Goal: Task Accomplishment & Management: Manage account settings

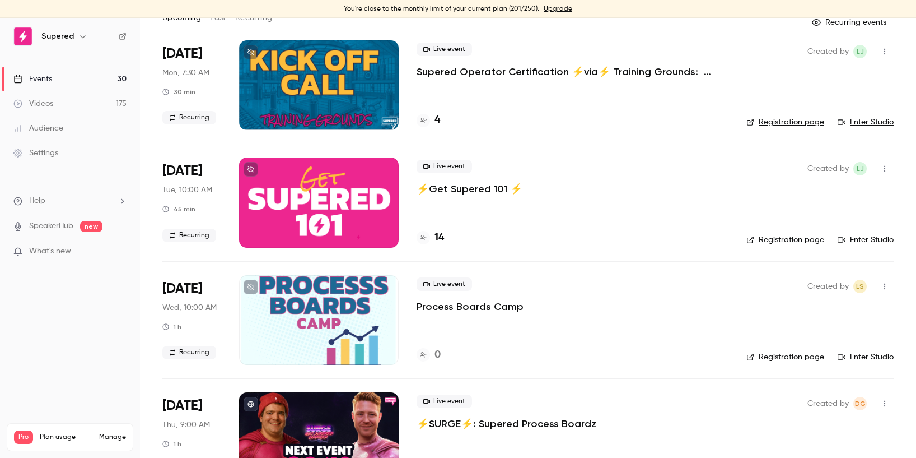
scroll to position [74, 0]
click at [882, 286] on icon "button" at bounding box center [884, 286] width 9 height 8
click at [815, 435] on div "Delete" at bounding box center [841, 431] width 85 height 11
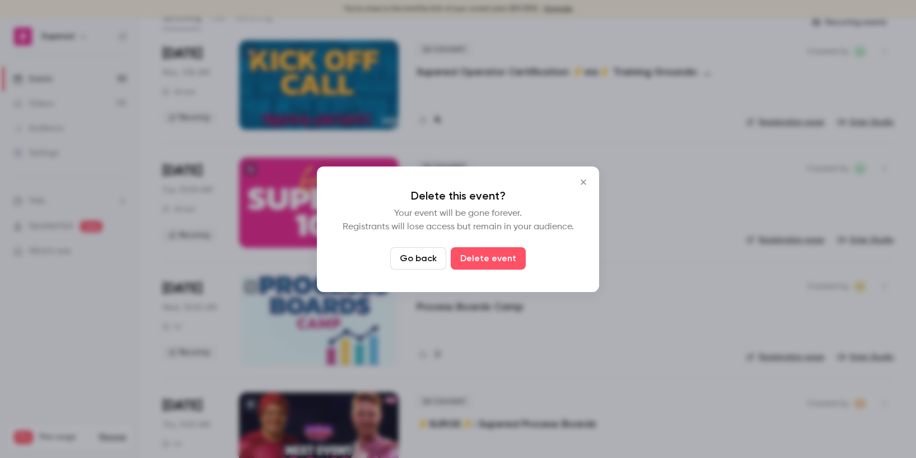
click at [490, 256] on button "Delete event" at bounding box center [488, 258] width 75 height 22
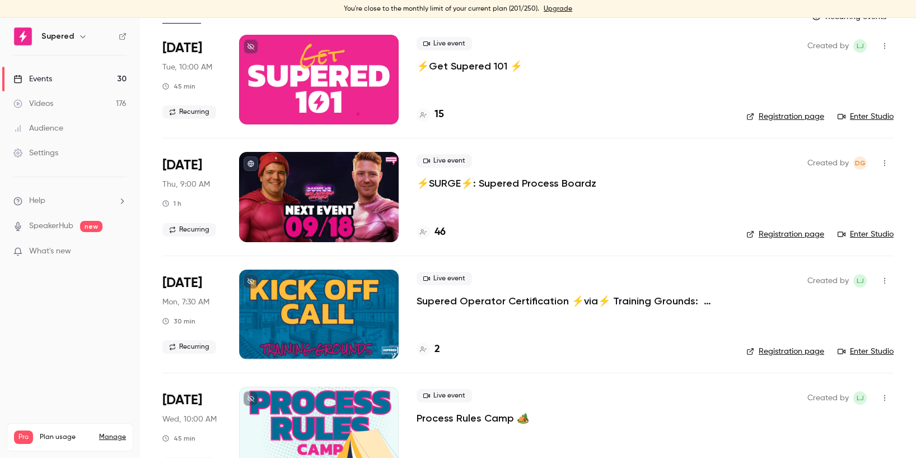
scroll to position [0, 0]
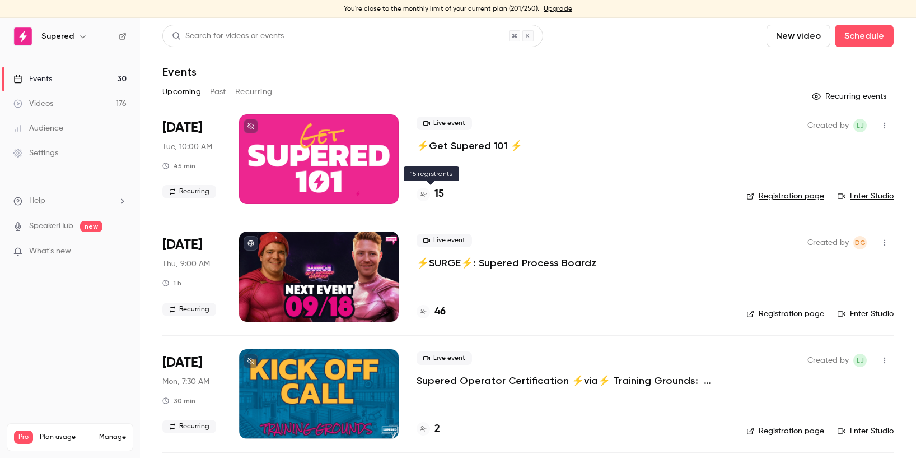
click at [441, 192] on h4 "15" at bounding box center [440, 193] width 10 height 15
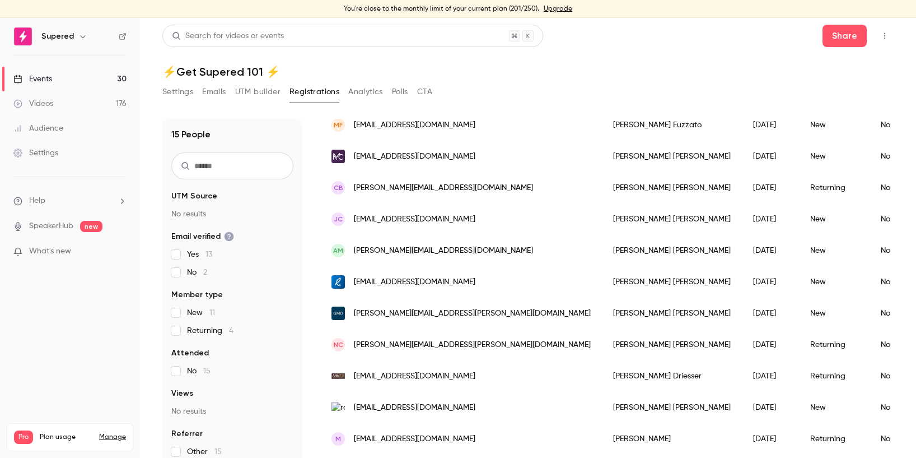
scroll to position [232, 0]
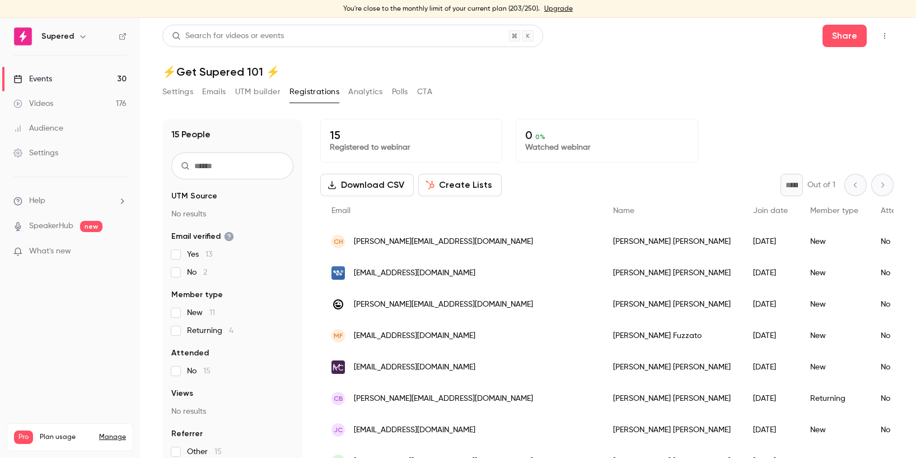
click at [64, 74] on link "Events 30" at bounding box center [70, 79] width 140 height 25
